Goal: Information Seeking & Learning: Learn about a topic

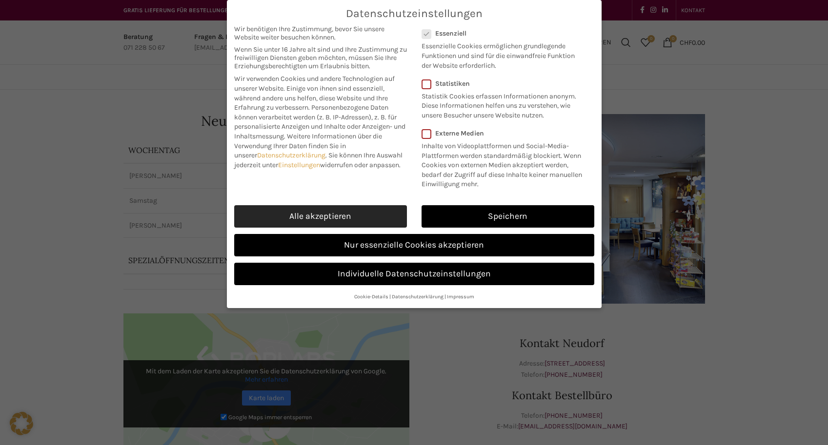
click at [385, 222] on link "Alle akzeptieren" at bounding box center [320, 216] width 173 height 22
checkbox input "true"
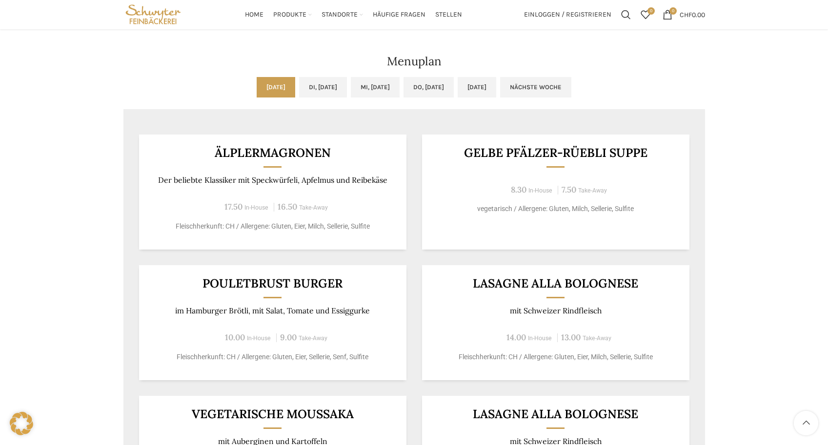
scroll to position [439, 0]
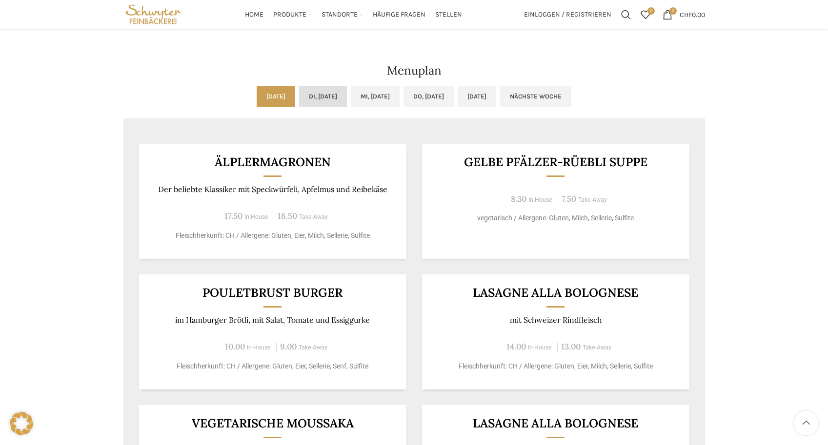
click at [314, 95] on link "Di, 16.09.2025" at bounding box center [323, 96] width 48 height 20
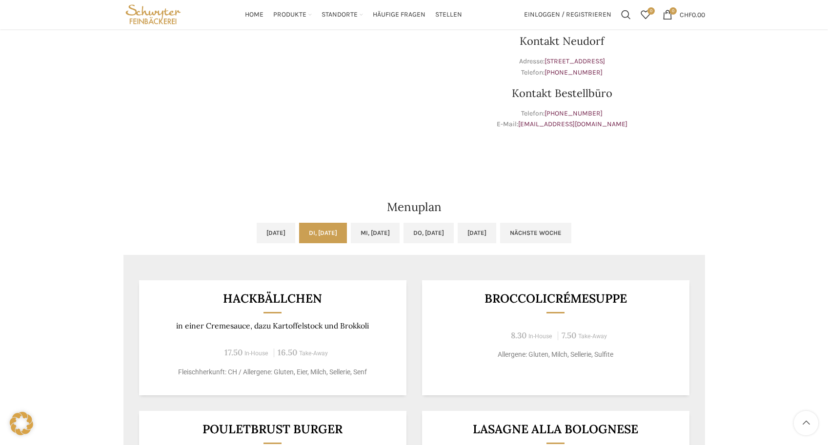
scroll to position [293, 0]
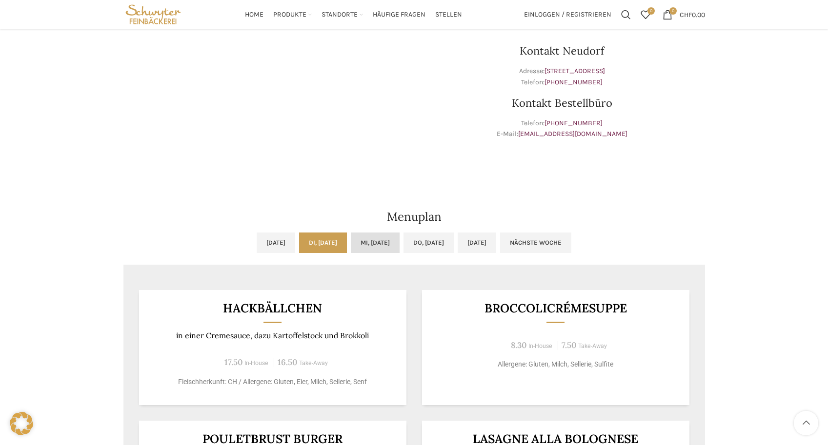
click at [388, 246] on link "Mi, 17.09.2025" at bounding box center [375, 243] width 49 height 20
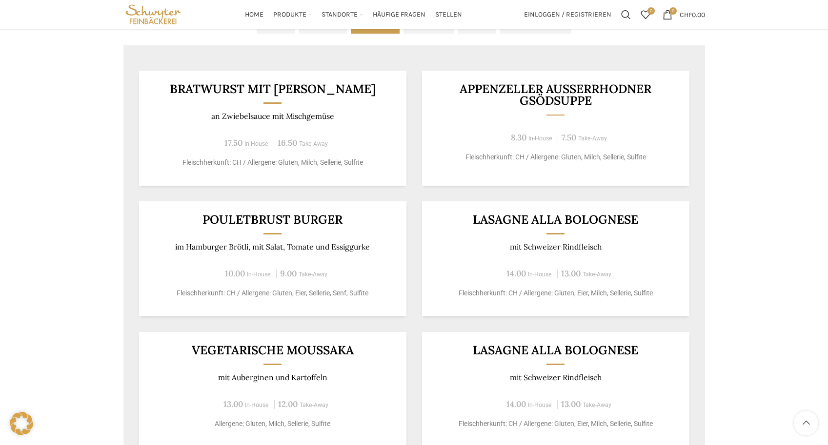
scroll to position [488, 0]
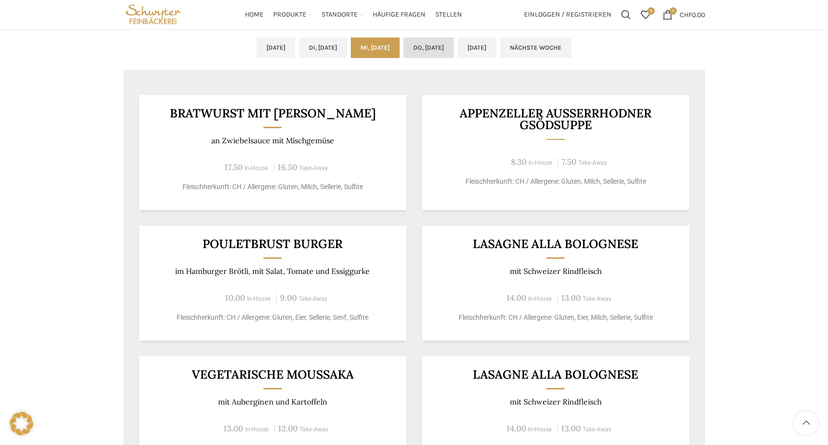
click at [450, 48] on link "Do, 18.09.2025" at bounding box center [429, 48] width 50 height 20
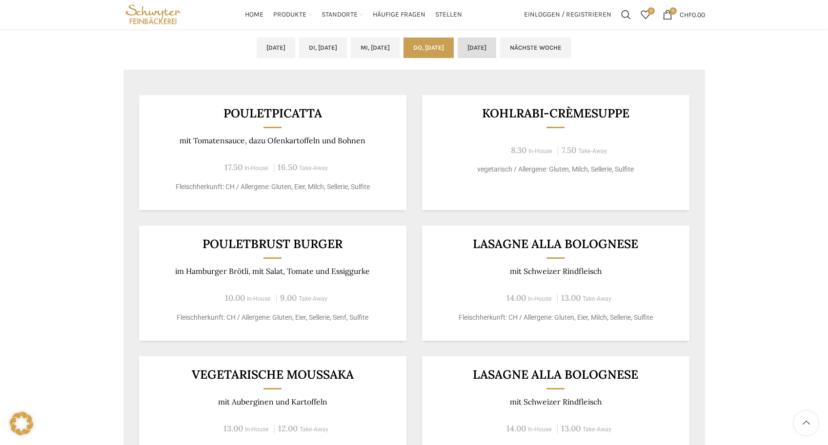
click at [496, 43] on link "Fr, 19.09.2025" at bounding box center [477, 48] width 39 height 20
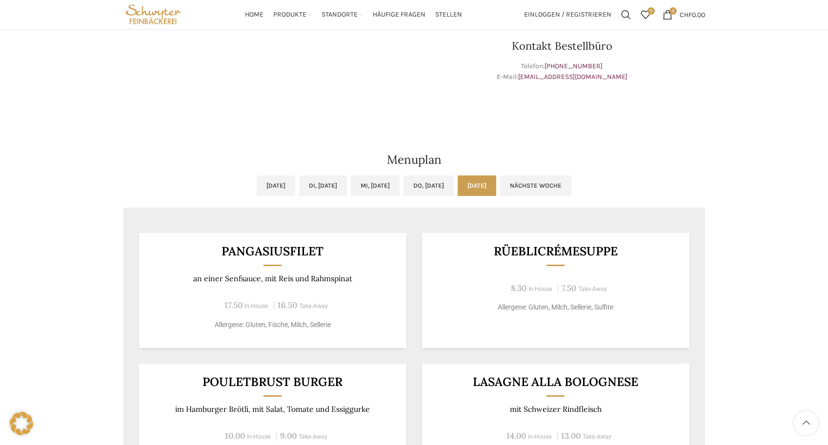
scroll to position [342, 0]
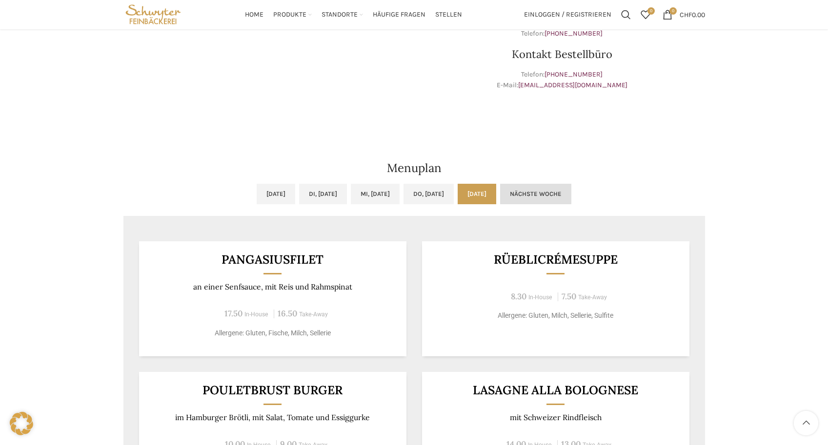
click at [571, 190] on link "Nächste Woche" at bounding box center [535, 194] width 71 height 20
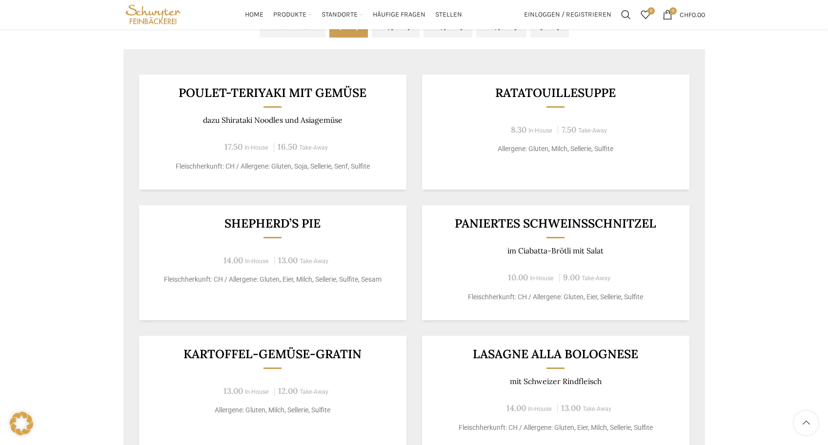
scroll to position [488, 0]
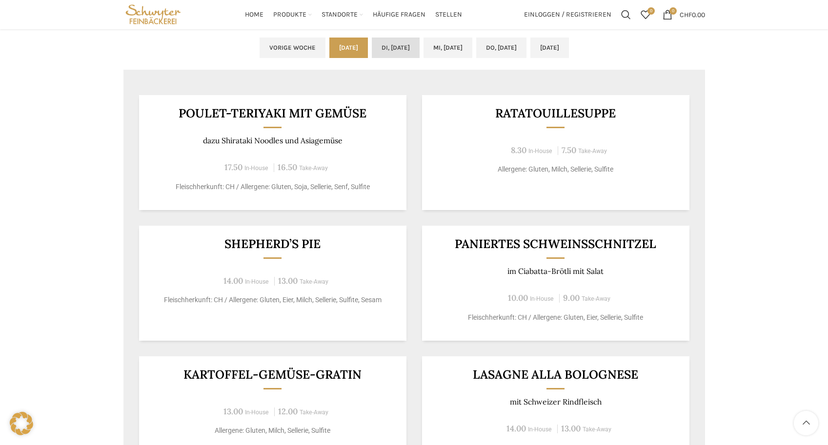
click at [377, 47] on link "Di, 23.09.2025" at bounding box center [396, 48] width 48 height 20
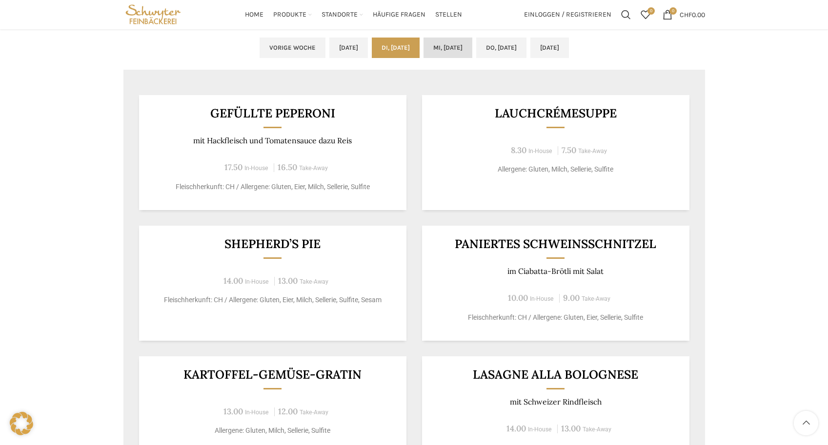
click at [446, 48] on link "Mi, 24.09.2025" at bounding box center [448, 48] width 49 height 20
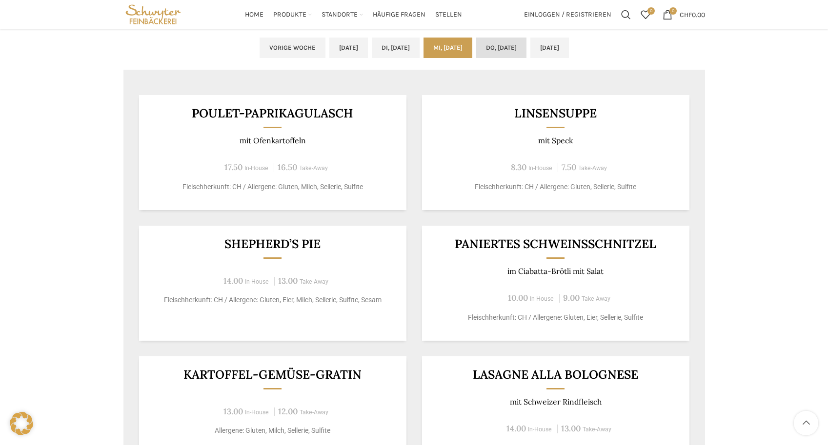
click at [526, 45] on link "Do, 25.09.2025" at bounding box center [501, 48] width 50 height 20
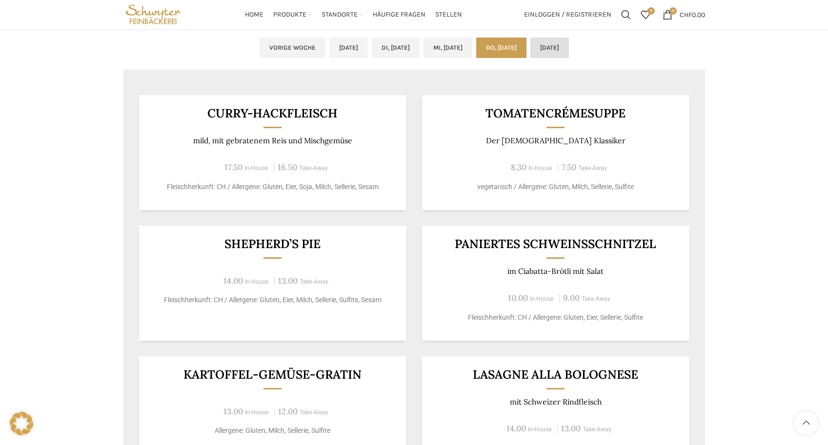
click at [569, 46] on link "Fr, 26.09.2025" at bounding box center [549, 48] width 39 height 20
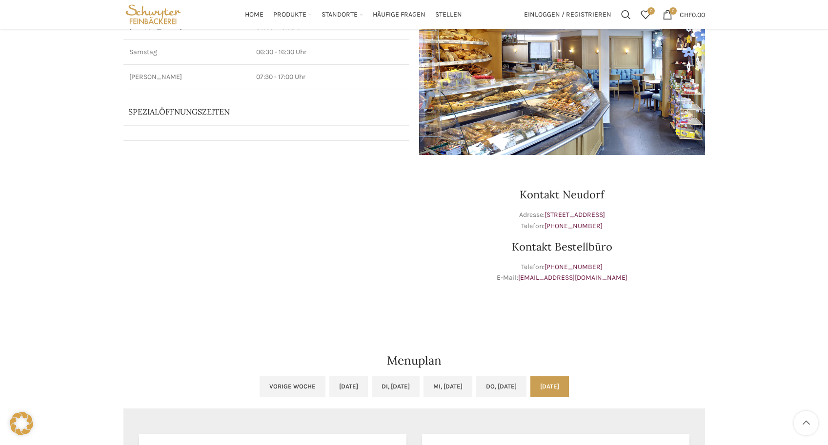
scroll to position [0, 0]
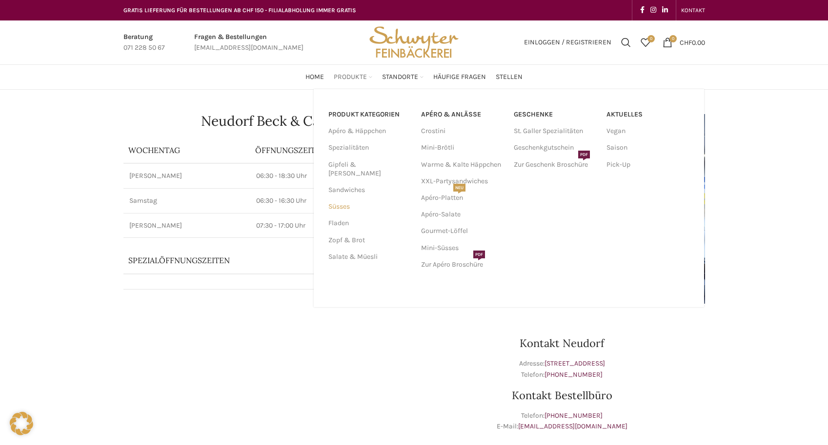
click at [335, 199] on link "Süsses" at bounding box center [368, 207] width 81 height 17
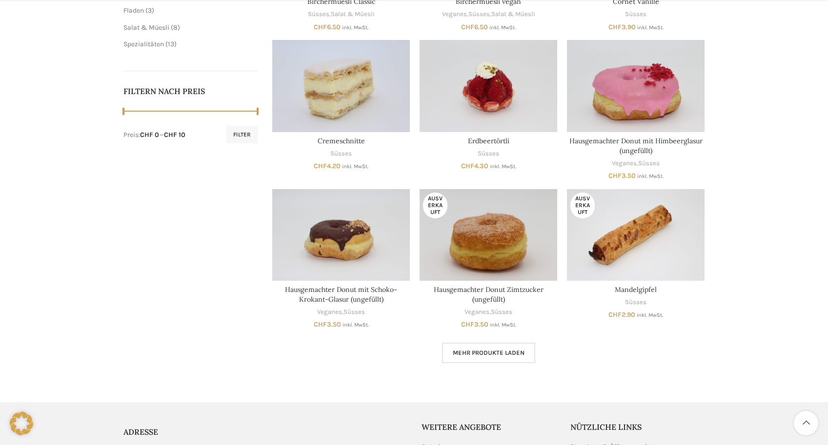
scroll to position [439, 0]
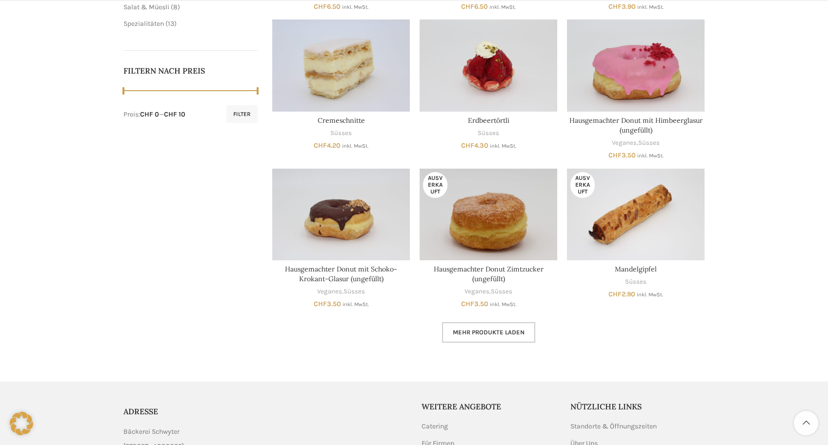
click at [491, 333] on span "Mehr Produkte laden" at bounding box center [489, 333] width 72 height 8
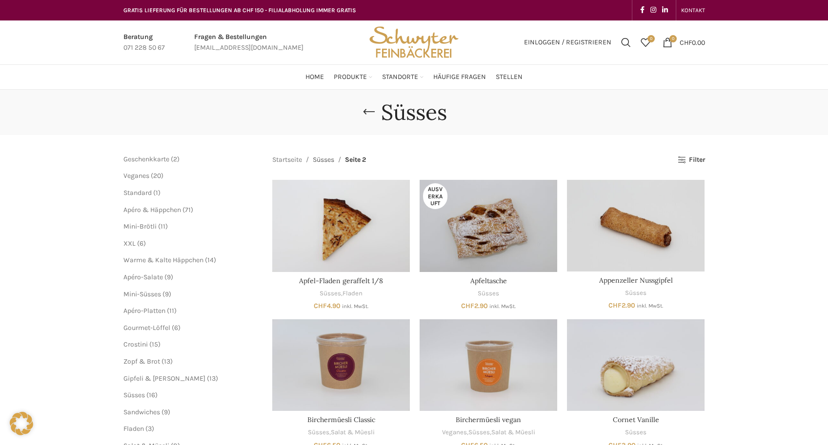
click at [328, 159] on link "Süsses" at bounding box center [323, 160] width 21 height 11
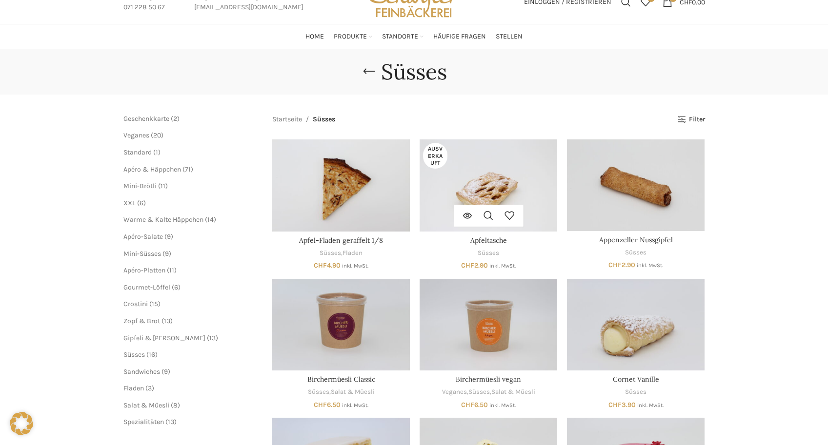
scroll to position [41, 0]
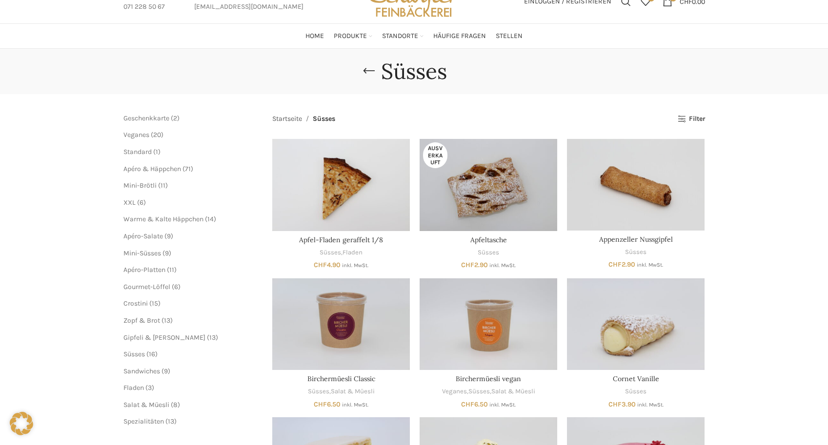
click at [287, 119] on link "Startseite" at bounding box center [287, 119] width 30 height 11
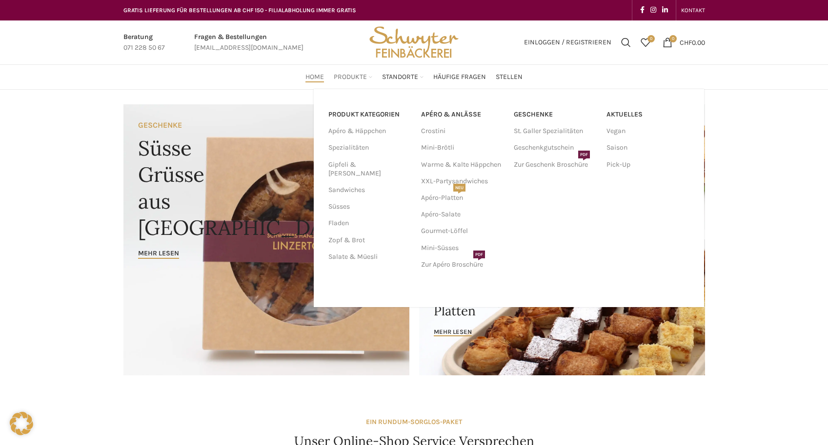
click at [358, 69] on link "Produkte" at bounding box center [353, 77] width 39 height 20
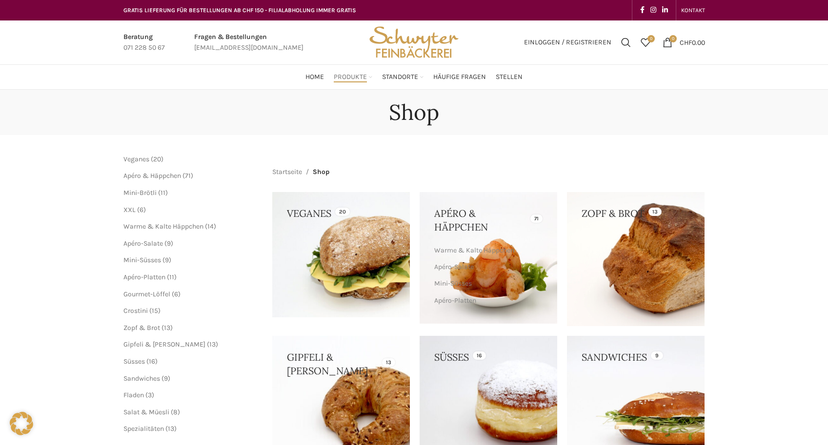
click at [470, 365] on link at bounding box center [489, 397] width 138 height 123
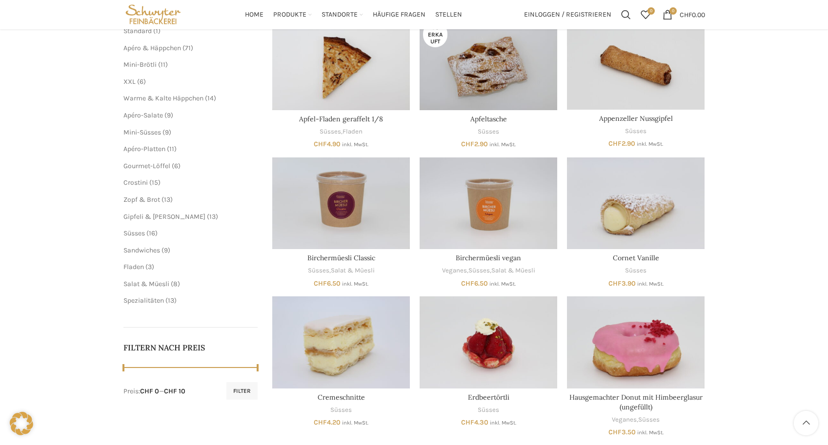
scroll to position [146, 0]
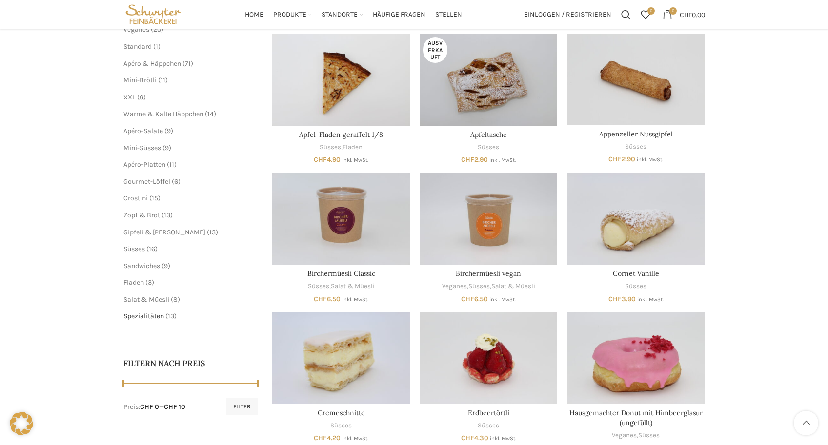
click at [139, 314] on span "Spezialitäten" at bounding box center [143, 316] width 40 height 8
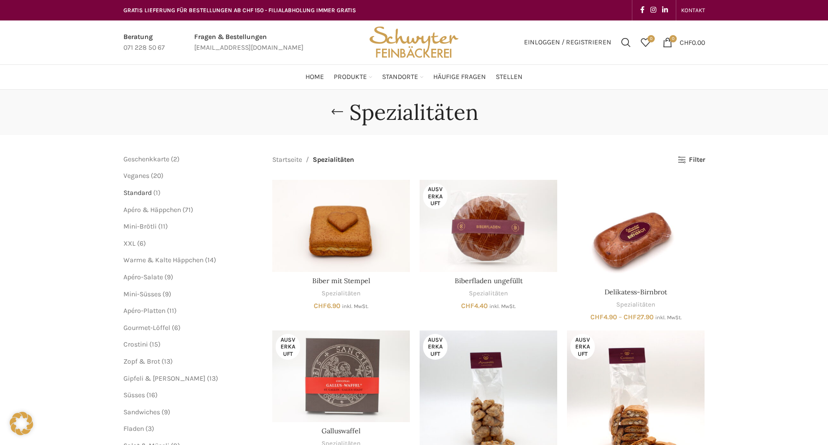
click at [141, 193] on span "Standard" at bounding box center [137, 193] width 28 height 8
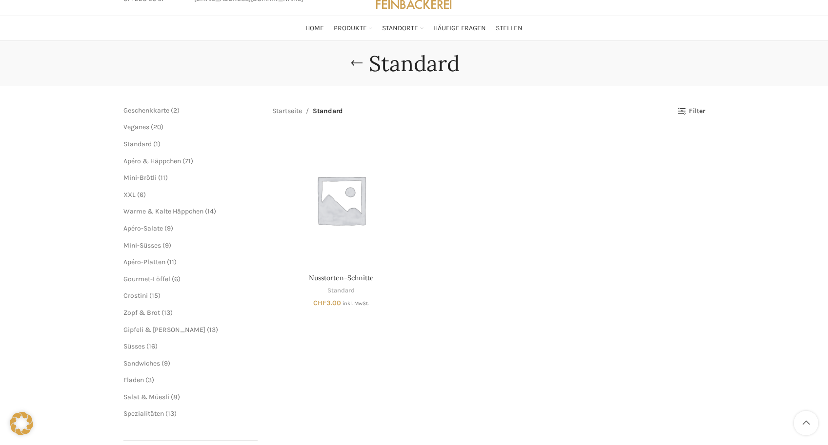
scroll to position [98, 0]
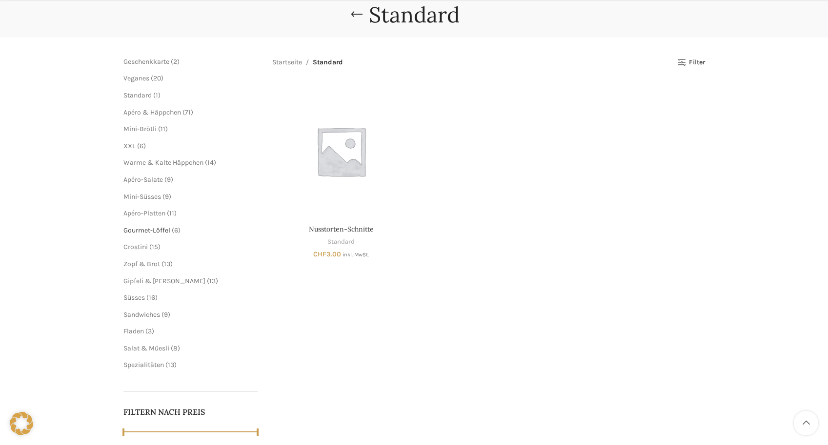
click at [145, 230] on span "Gourmet-Löffel" at bounding box center [146, 230] width 47 height 8
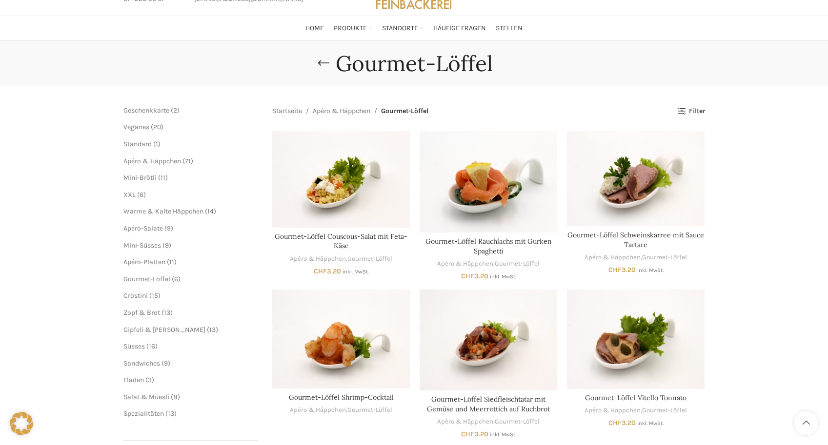
scroll to position [98, 0]
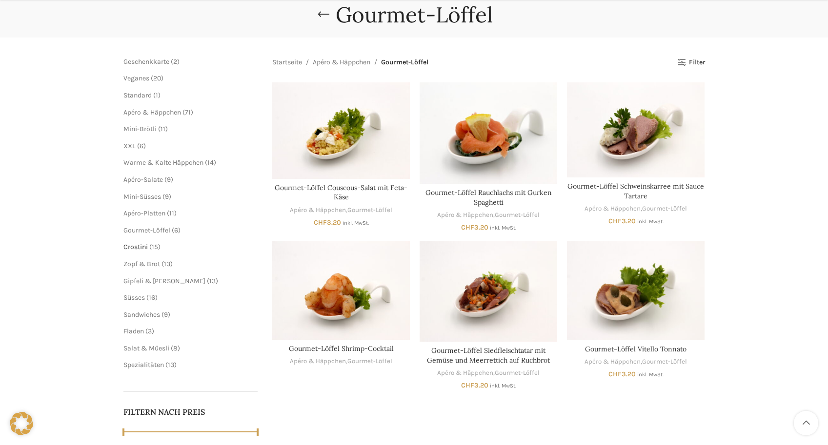
click at [140, 248] on span "Crostini" at bounding box center [135, 247] width 24 height 8
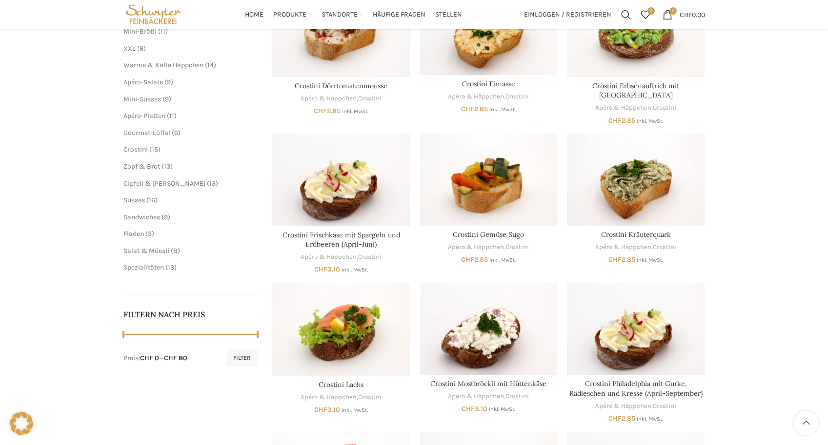
scroll to position [146, 0]
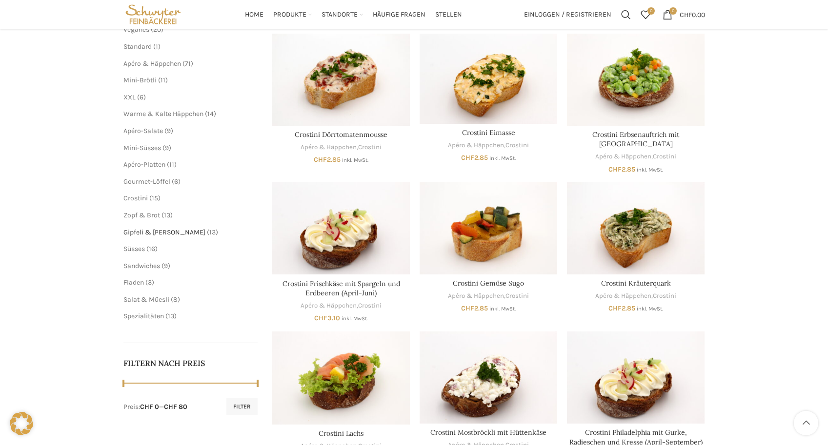
click at [145, 233] on span "Gipfeli & [PERSON_NAME]" at bounding box center [164, 232] width 82 height 8
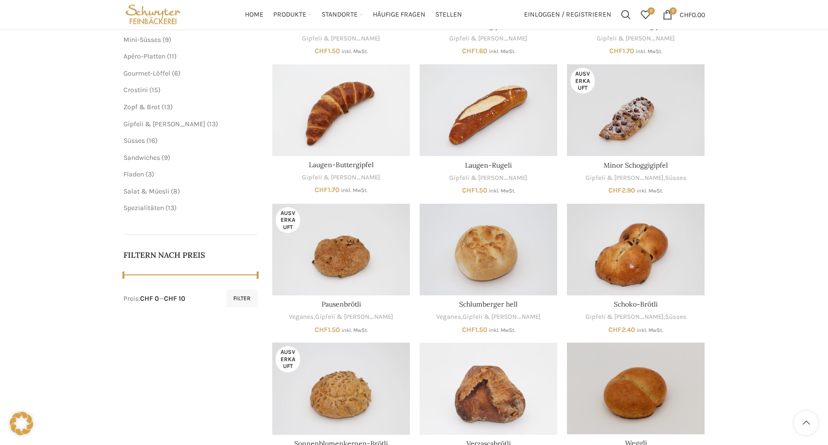
scroll to position [195, 0]
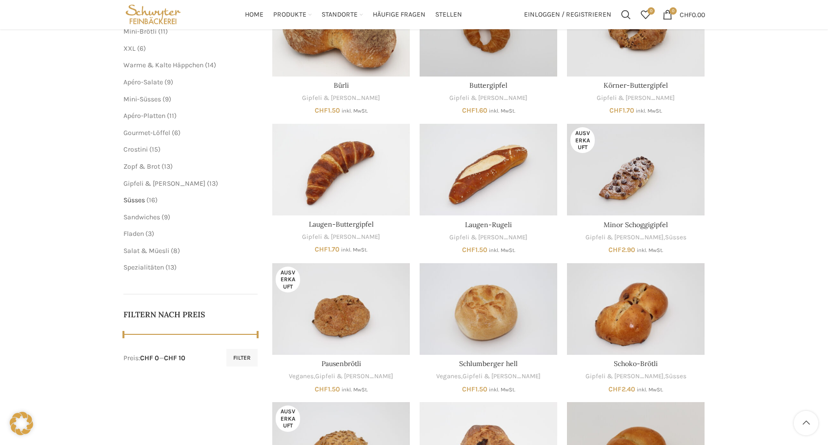
click at [142, 200] on span "Süsses" at bounding box center [133, 200] width 21 height 8
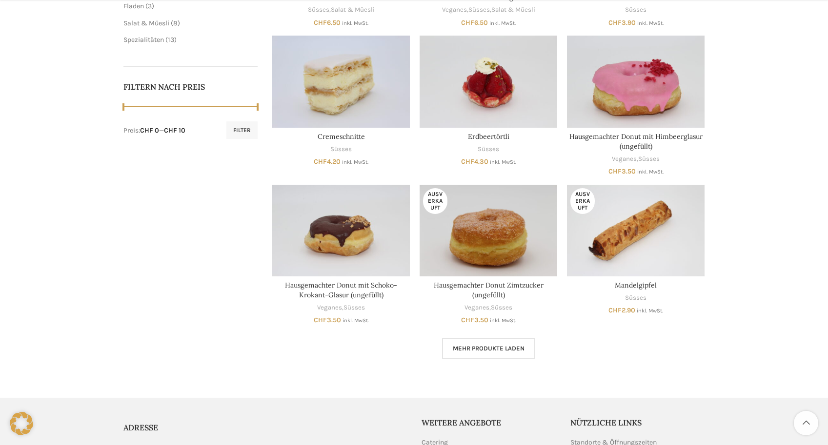
scroll to position [439, 0]
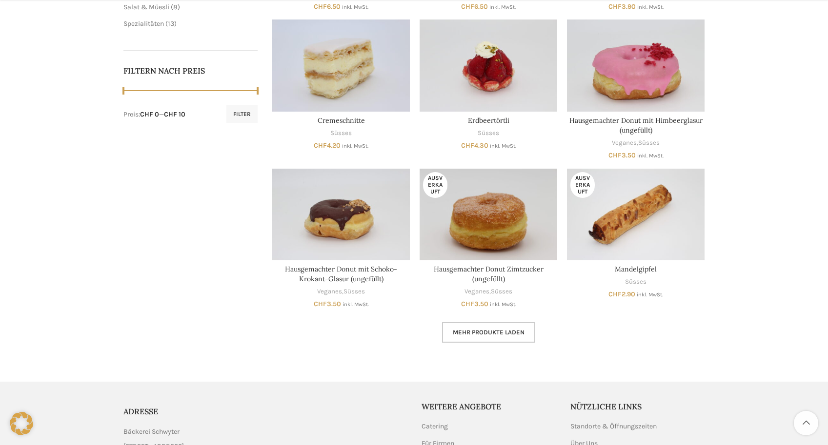
click at [493, 334] on span "Mehr Produkte laden" at bounding box center [489, 333] width 72 height 8
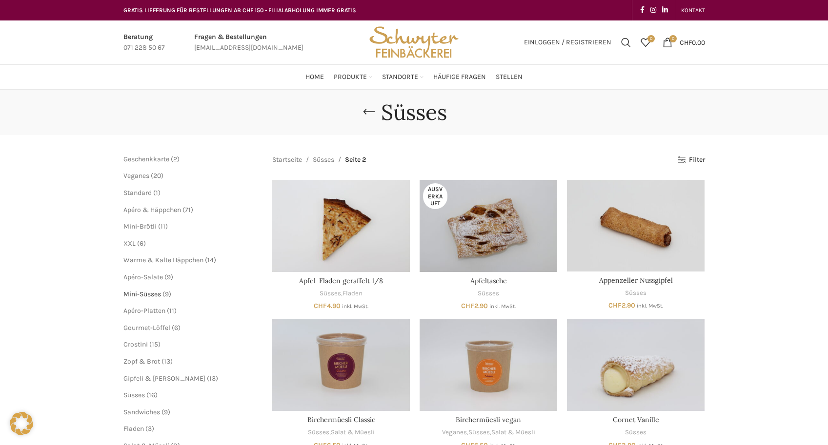
click at [150, 297] on span "Mini-Süsses" at bounding box center [142, 294] width 38 height 8
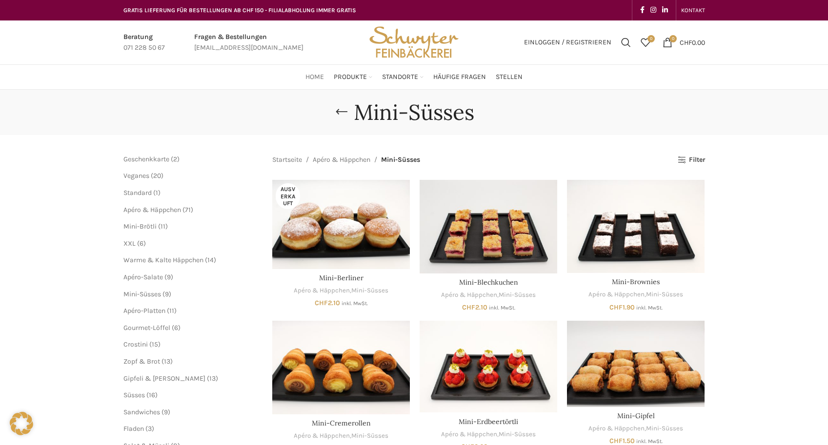
click at [312, 78] on span "Home" at bounding box center [314, 77] width 19 height 9
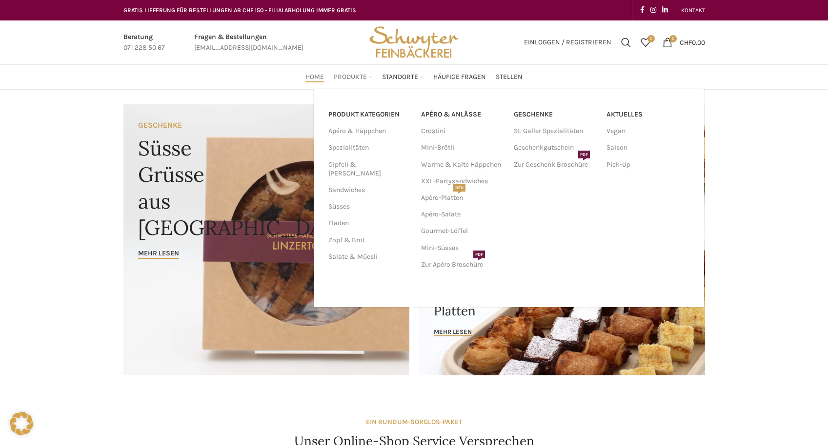
click at [343, 77] on span "Produkte" at bounding box center [350, 77] width 33 height 9
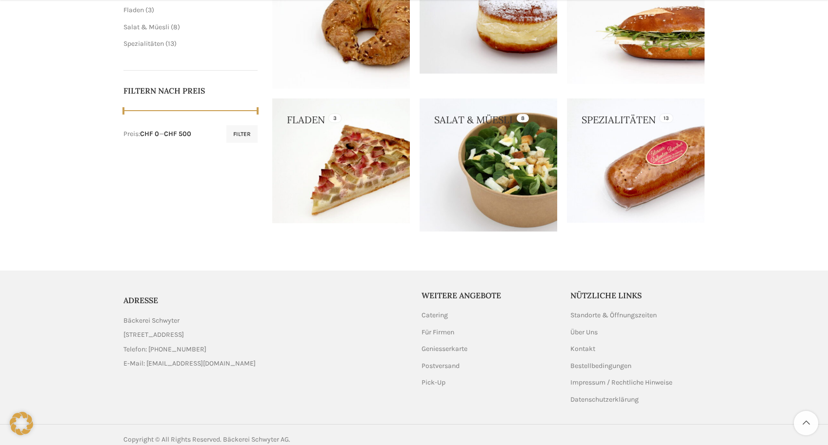
scroll to position [395, 0]
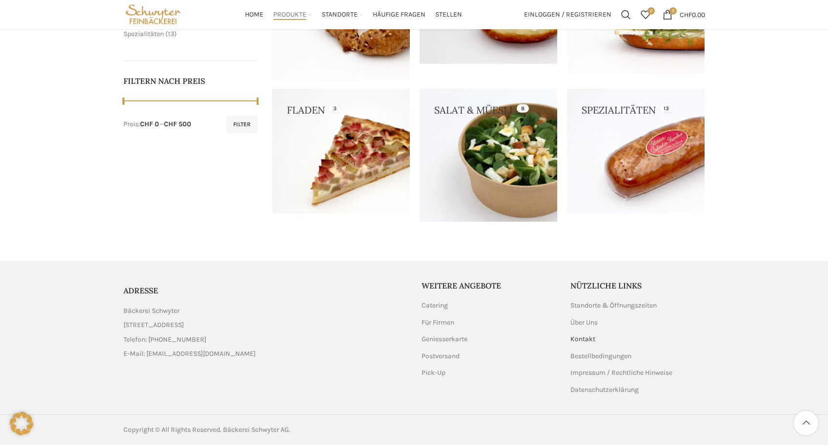
click at [584, 341] on link "Kontakt" at bounding box center [583, 340] width 26 height 10
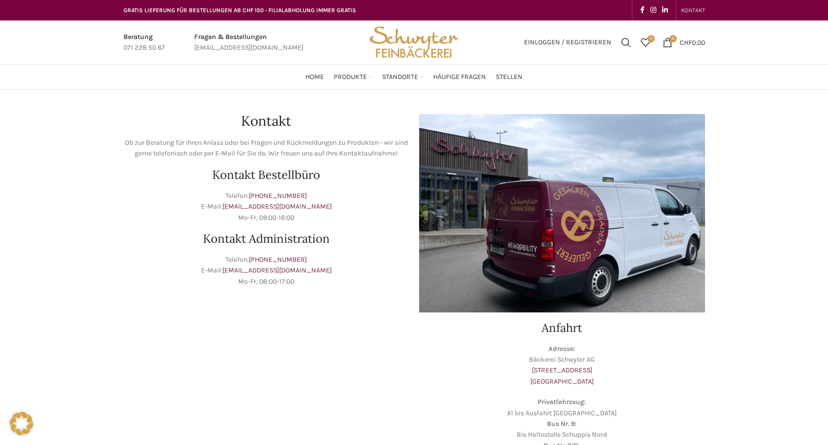
scroll to position [49, 0]
